Goal: Find specific page/section: Find specific page/section

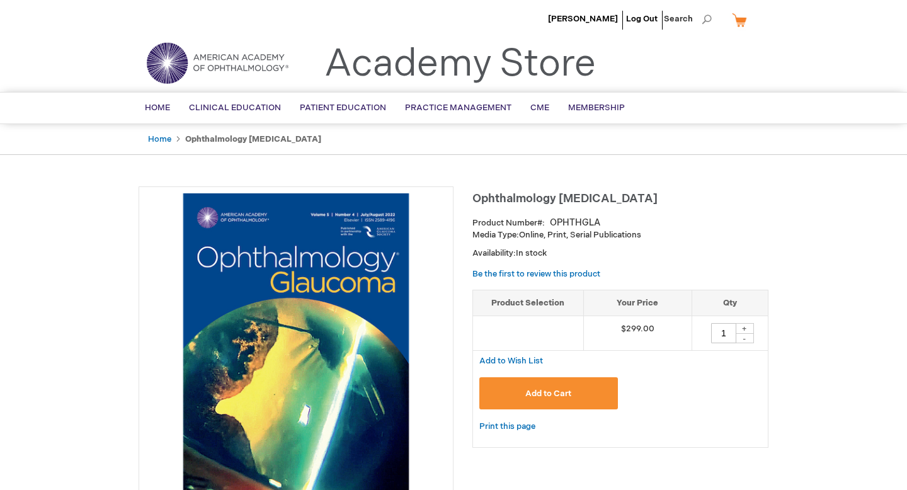
click at [299, 248] on img at bounding box center [295, 343] width 301 height 301
click at [304, 308] on img at bounding box center [295, 343] width 301 height 301
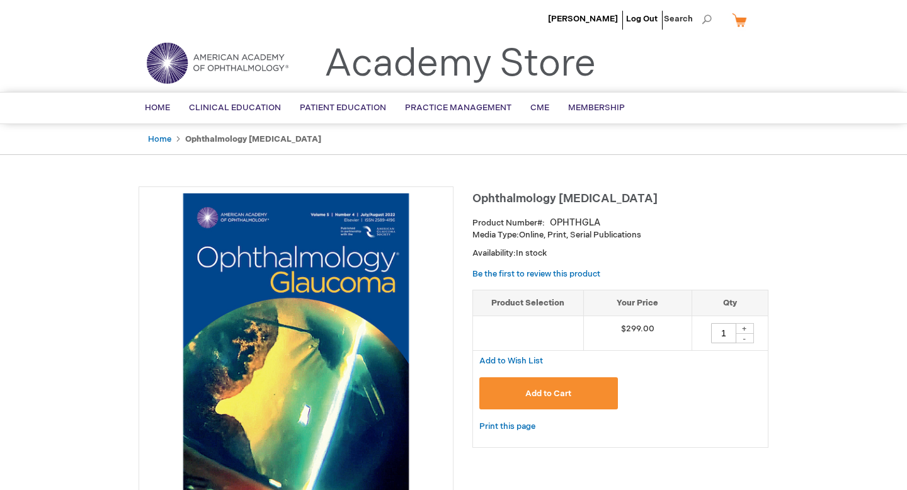
click at [304, 308] on img at bounding box center [295, 343] width 301 height 301
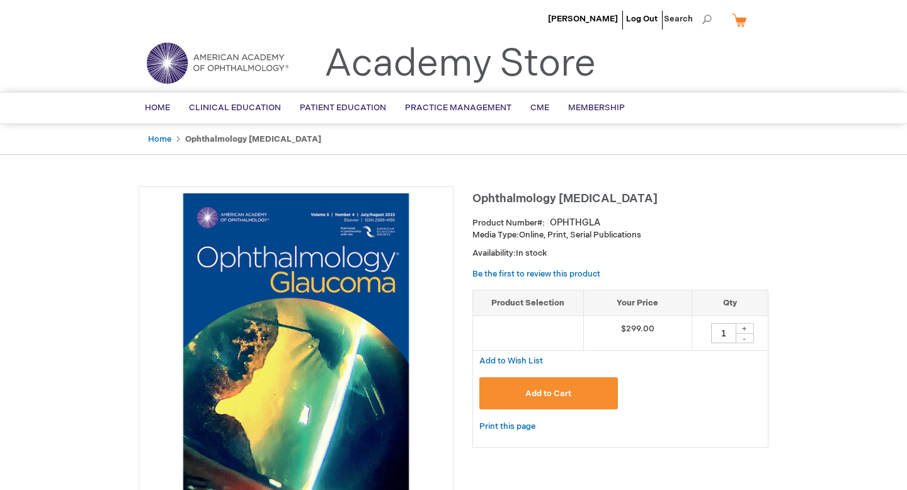
click at [304, 308] on img at bounding box center [295, 343] width 301 height 301
click at [274, 275] on img at bounding box center [295, 343] width 301 height 301
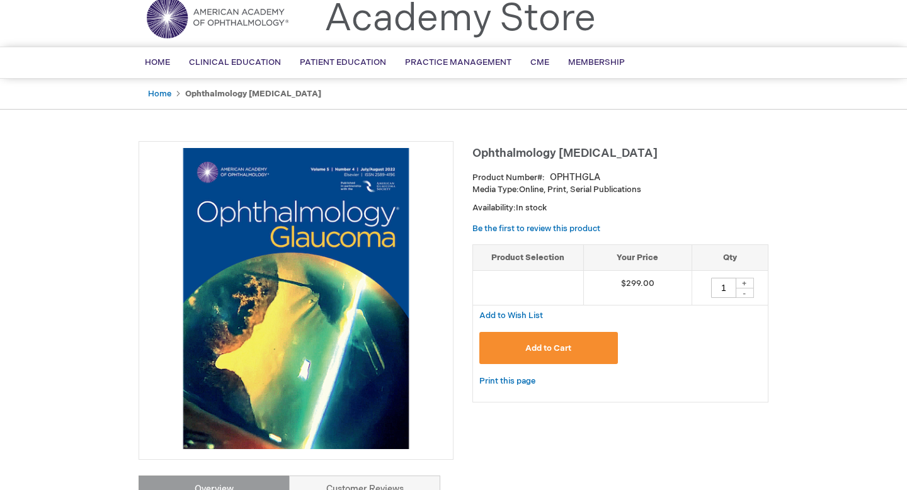
scroll to position [48, 0]
